Goal: Information Seeking & Learning: Learn about a topic

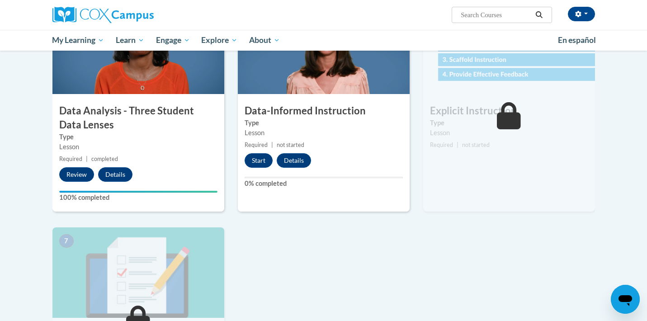
scroll to position [458, 0]
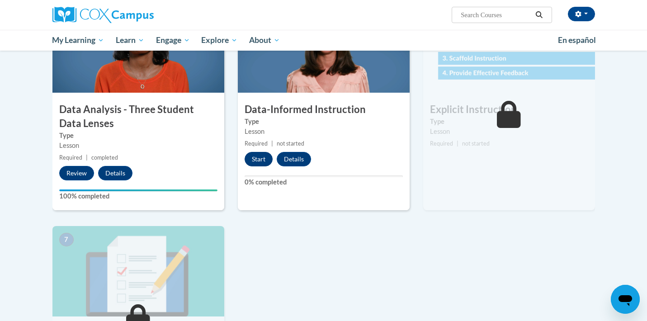
click at [262, 159] on button "Start" at bounding box center [259, 159] width 28 height 14
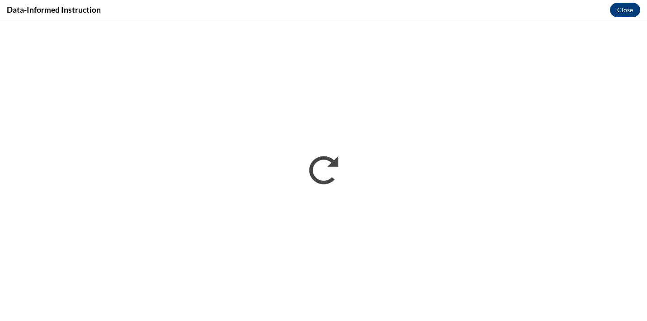
scroll to position [0, 0]
click at [617, 3] on button "Close" at bounding box center [625, 10] width 30 height 14
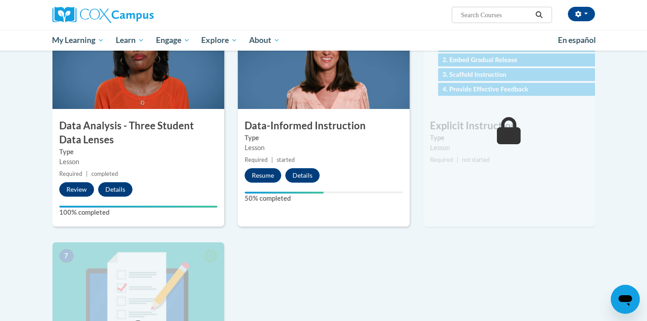
scroll to position [442, 0]
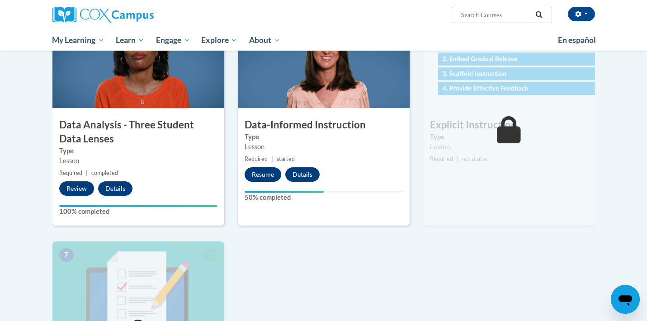
click at [260, 178] on button "Resume" at bounding box center [263, 174] width 37 height 14
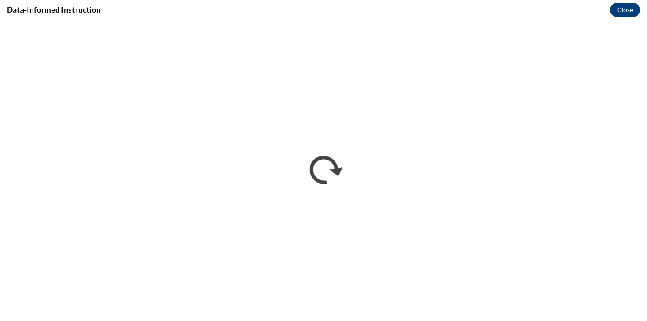
scroll to position [0, 0]
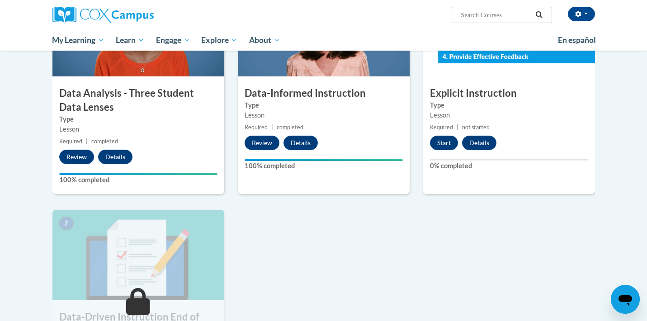
scroll to position [449, 0]
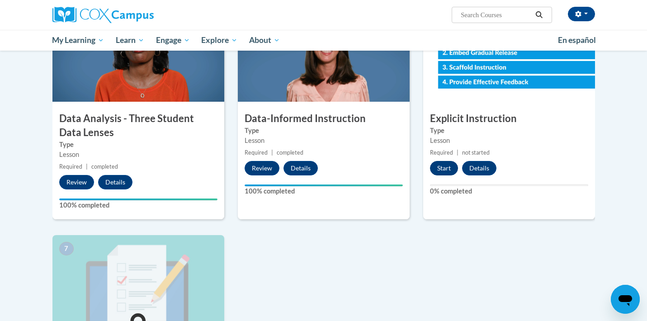
click at [444, 171] on button "Start" at bounding box center [444, 168] width 28 height 14
